Goal: Task Accomplishment & Management: Manage account settings

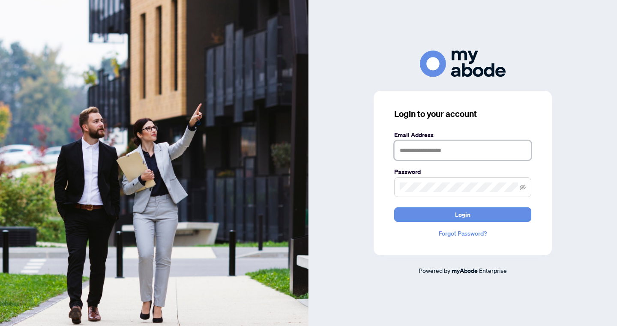
type input "**********"
click at [463, 214] on button "Login" at bounding box center [462, 214] width 137 height 15
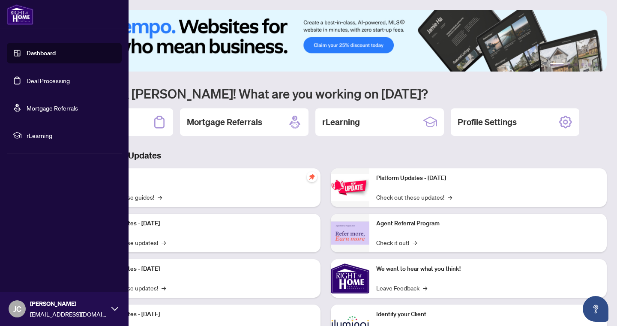
click at [30, 77] on link "Deal Processing" at bounding box center [48, 81] width 43 height 8
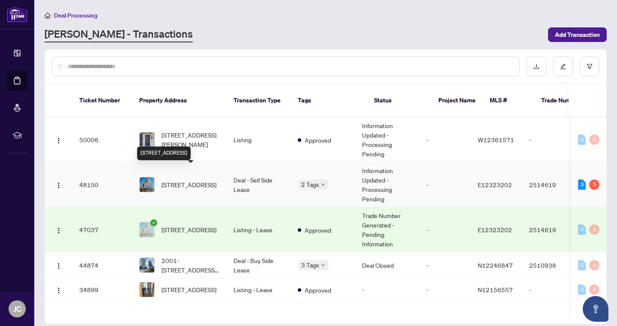
click at [174, 180] on span "310-1100 Kingston Rd, Toronto, Ontario M1N 2K7, Canada" at bounding box center [189, 184] width 55 height 9
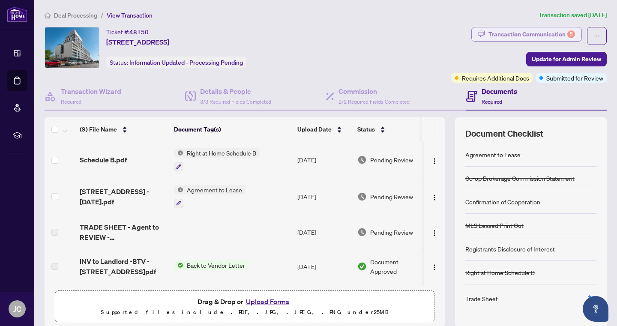
click at [530, 33] on div "Transaction Communication 5" at bounding box center [532, 34] width 87 height 14
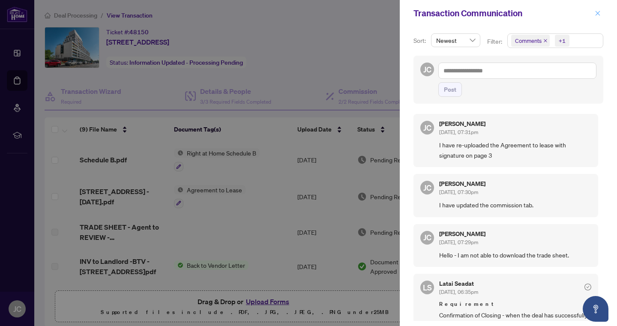
click at [599, 15] on icon "close" at bounding box center [598, 13] width 6 height 6
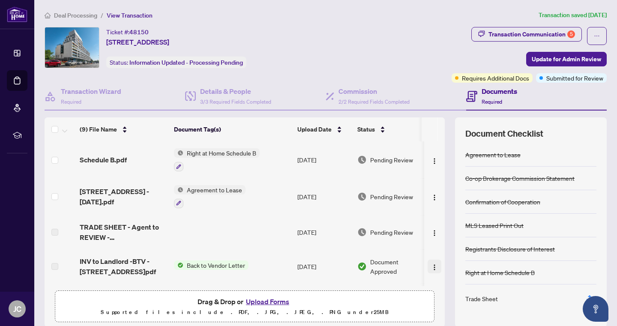
click at [432, 268] on img "button" at bounding box center [434, 267] width 7 height 7
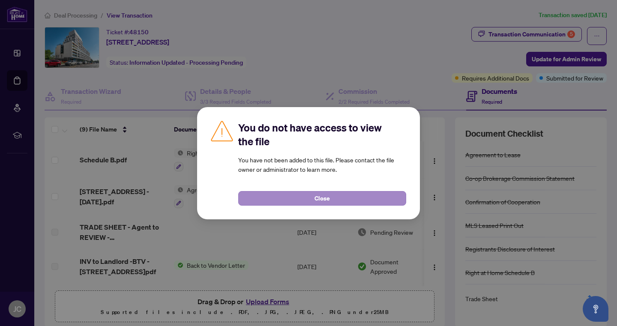
click at [356, 199] on button "Close" at bounding box center [322, 198] width 168 height 15
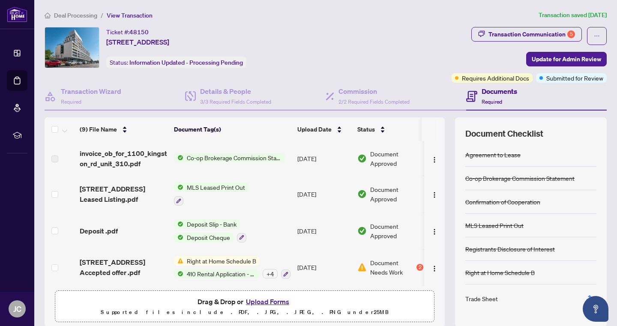
scroll to position [182, 0]
click at [372, 266] on span "Document Needs Work" at bounding box center [392, 267] width 45 height 19
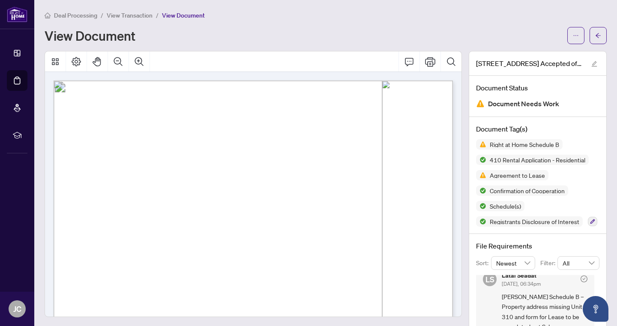
scroll to position [8, 0]
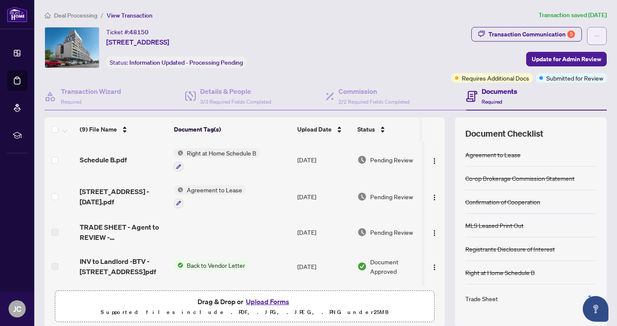
click at [588, 36] on button "button" at bounding box center [597, 36] width 20 height 18
click at [587, 18] on article "Transaction saved 10 days ago" at bounding box center [573, 15] width 68 height 10
click at [587, 57] on span "Update for Admin Review" at bounding box center [566, 59] width 69 height 14
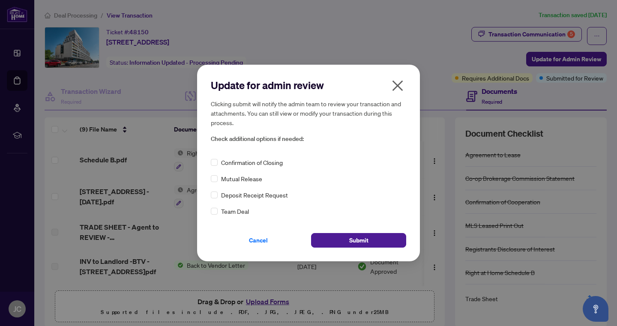
click at [399, 87] on icon "close" at bounding box center [398, 85] width 11 height 11
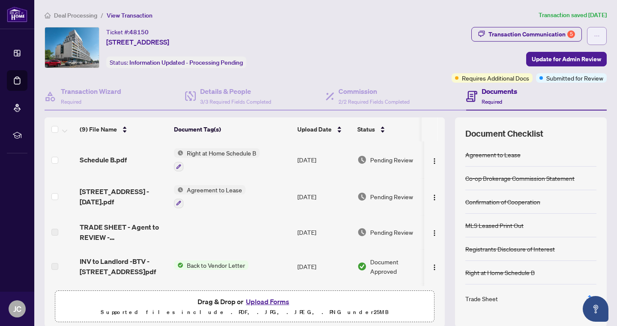
click at [592, 34] on button "button" at bounding box center [597, 36] width 20 height 18
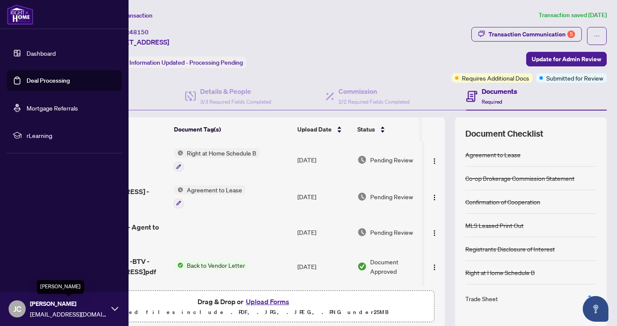
click at [32, 306] on span "[PERSON_NAME]" at bounding box center [68, 303] width 77 height 9
click at [30, 261] on span "Logout" at bounding box center [34, 258] width 19 height 14
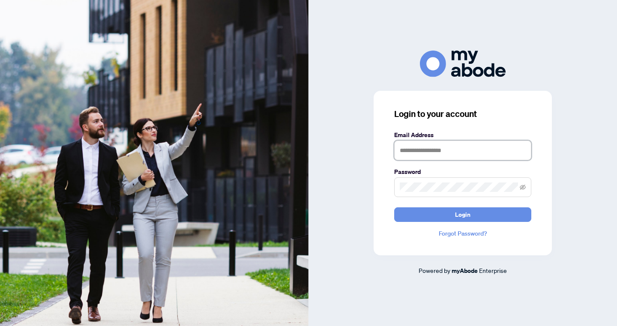
type input "**********"
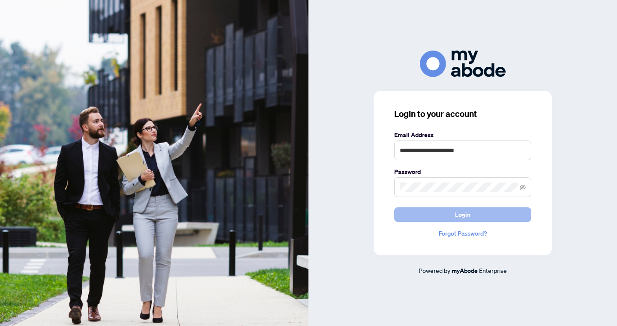
click at [457, 219] on span "Login" at bounding box center [462, 215] width 15 height 14
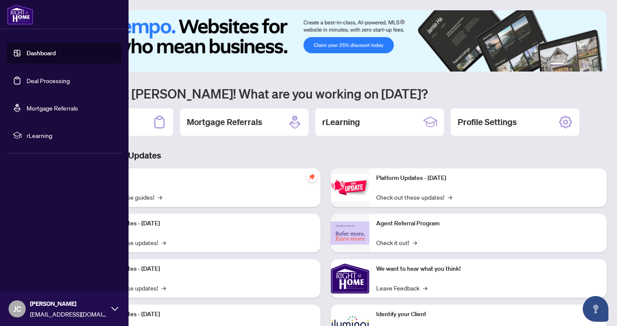
click at [38, 83] on link "Deal Processing" at bounding box center [48, 81] width 43 height 8
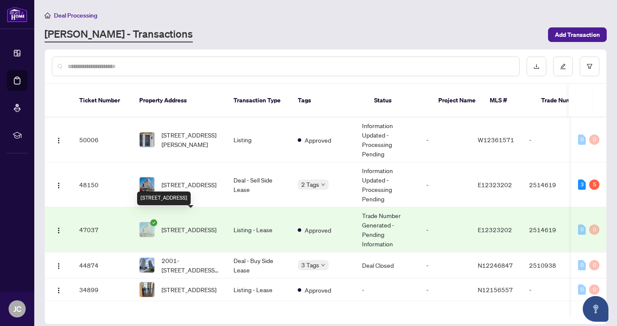
click at [183, 225] on span "[STREET_ADDRESS]" at bounding box center [189, 229] width 55 height 9
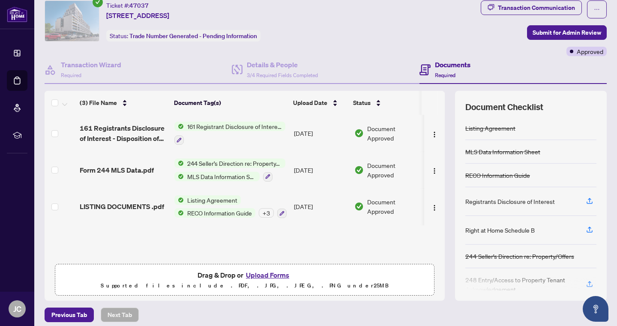
scroll to position [18, 0]
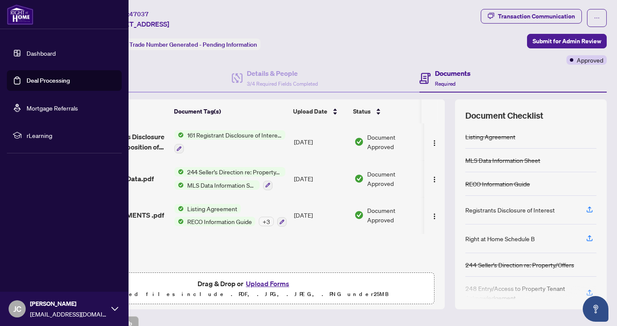
click at [27, 81] on link "Deal Processing" at bounding box center [48, 81] width 43 height 8
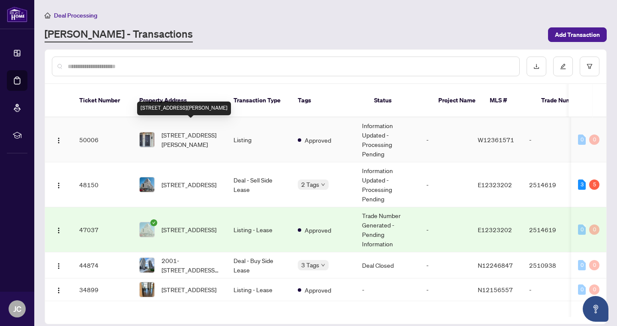
click at [179, 130] on span "[STREET_ADDRESS][PERSON_NAME]" at bounding box center [191, 139] width 58 height 19
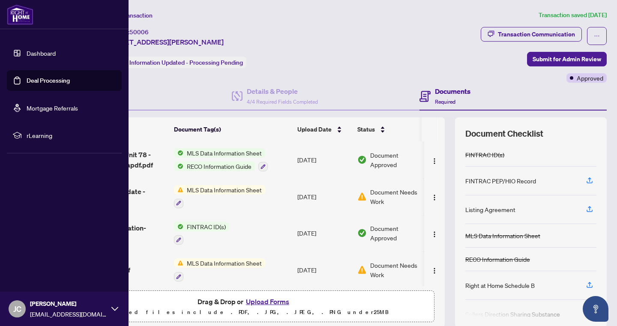
click at [42, 78] on link "Deal Processing" at bounding box center [48, 81] width 43 height 8
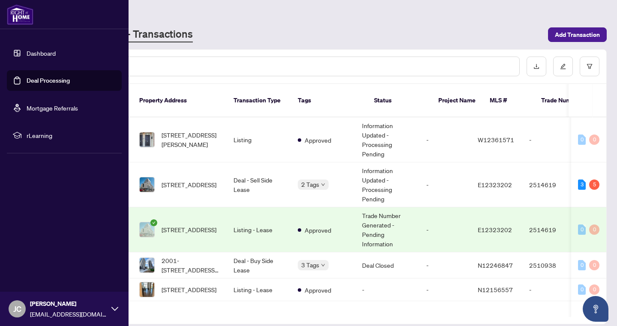
click at [35, 315] on span "[EMAIL_ADDRESS][DOMAIN_NAME]" at bounding box center [68, 313] width 77 height 9
click at [32, 260] on span "Logout" at bounding box center [34, 258] width 19 height 14
